Goal: Transaction & Acquisition: Purchase product/service

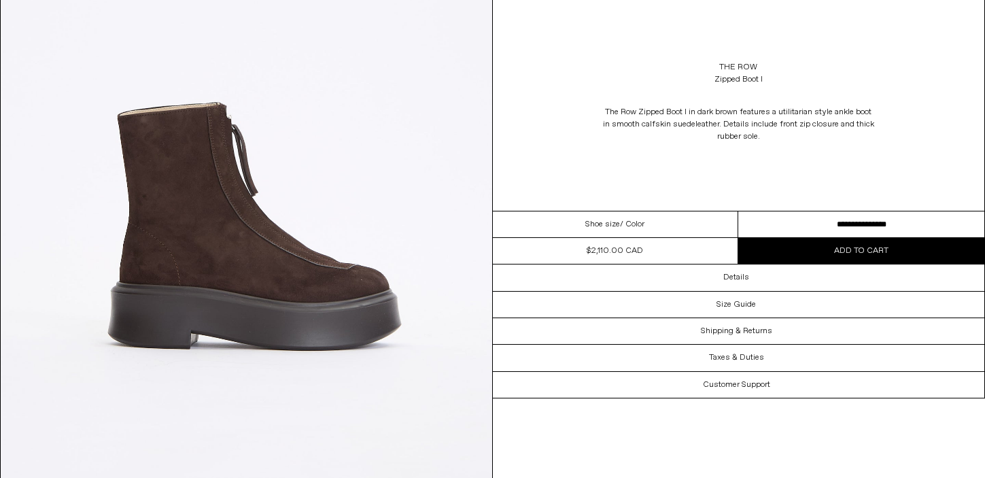
click at [680, 226] on div "Shoe size / Color" at bounding box center [616, 224] width 246 height 27
click at [821, 222] on select "**********" at bounding box center [861, 224] width 246 height 27
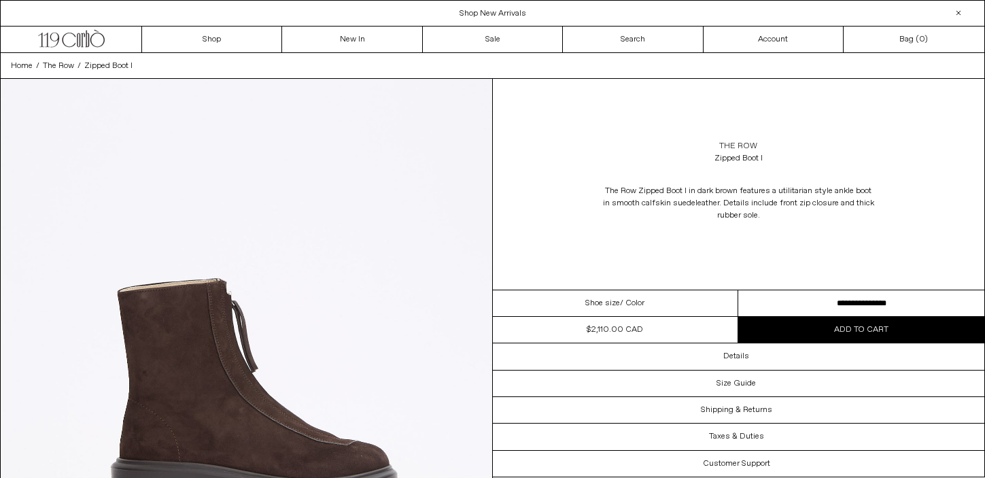
click at [735, 145] on link "The Row" at bounding box center [738, 146] width 38 height 12
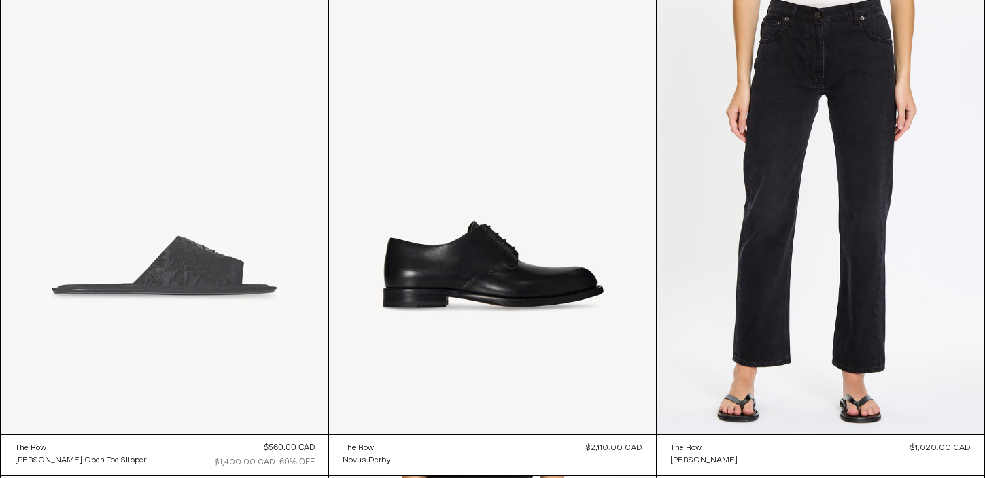
scroll to position [15529, 0]
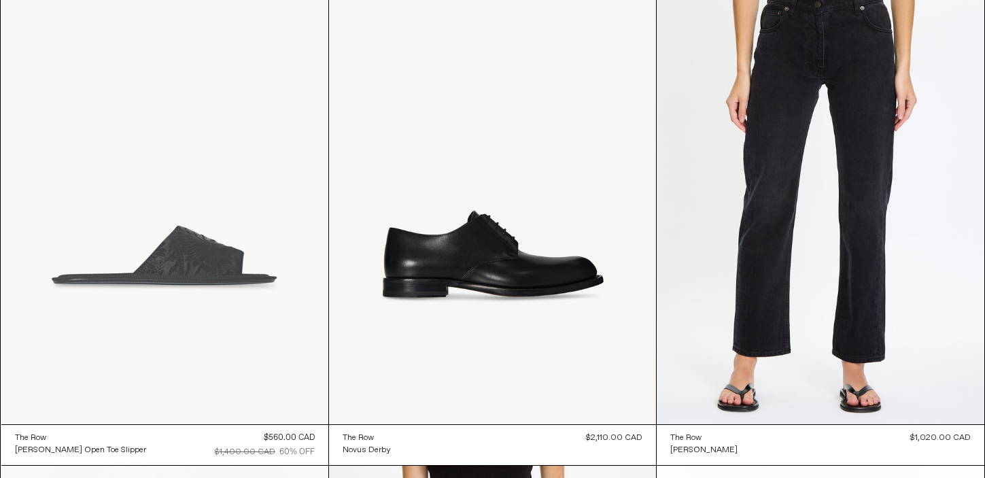
click at [247, 261] on at bounding box center [164, 178] width 327 height 491
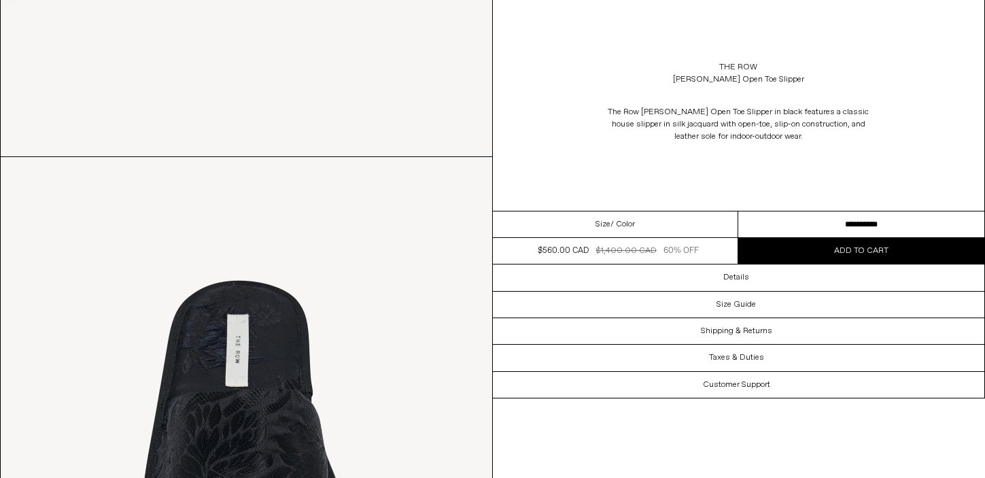
scroll to position [1151, 0]
